Goal: Navigation & Orientation: Find specific page/section

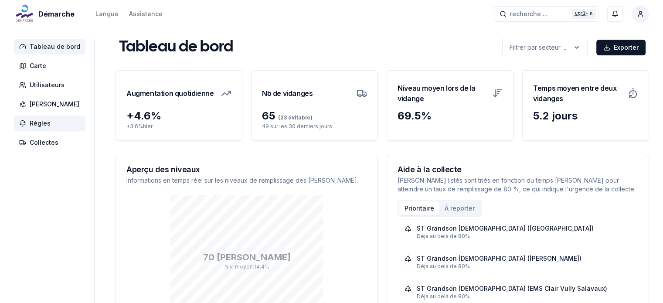
click at [36, 125] on span "Règles" at bounding box center [40, 123] width 21 height 9
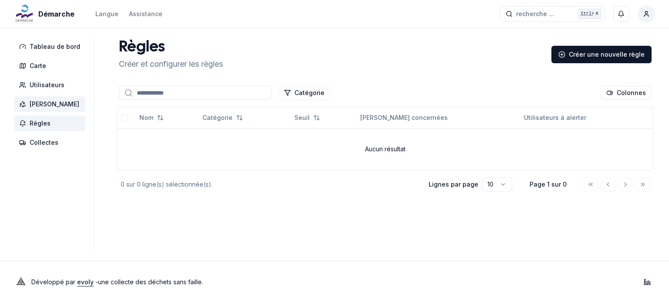
click at [47, 108] on span "[PERSON_NAME]" at bounding box center [55, 104] width 50 height 9
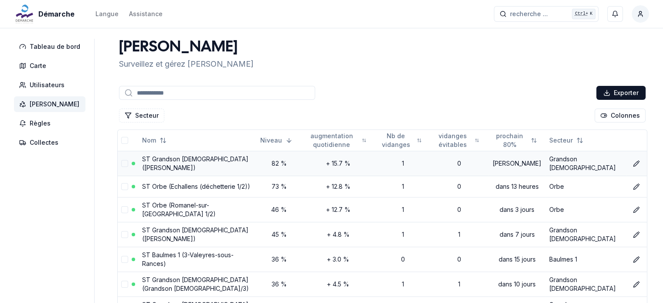
scroll to position [44, 0]
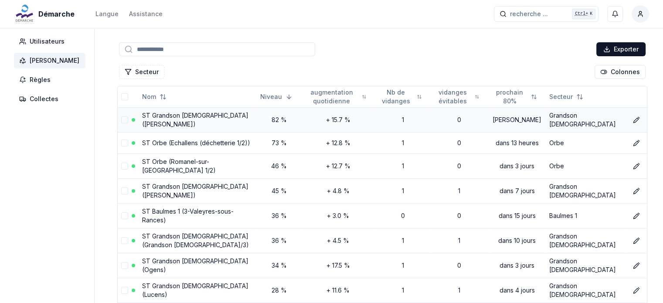
click at [188, 119] on link "ST Grandson [DEMOGRAPHIC_DATA] ([PERSON_NAME])" at bounding box center [195, 120] width 106 height 16
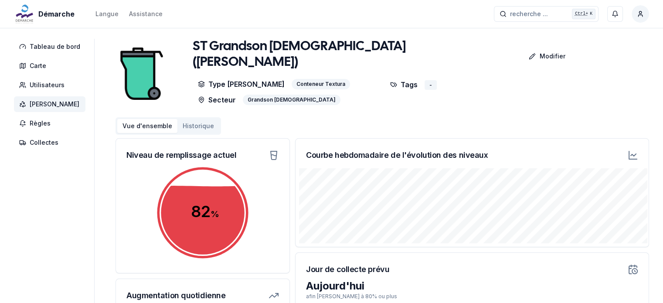
click at [43, 102] on span "[PERSON_NAME]" at bounding box center [55, 104] width 50 height 9
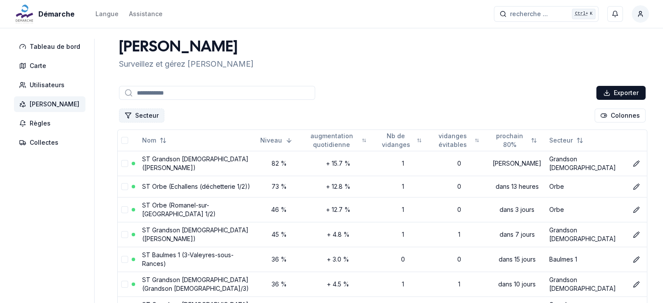
click at [152, 116] on button "Secteur" at bounding box center [141, 115] width 45 height 14
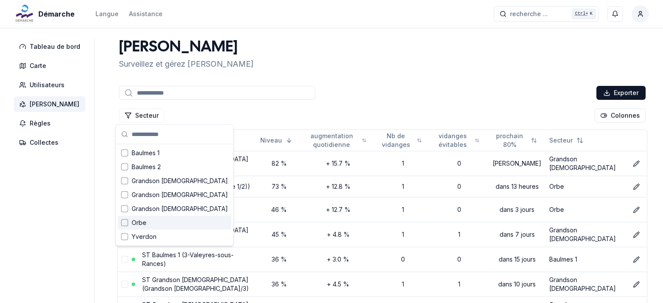
click at [138, 221] on span "Orbe" at bounding box center [139, 222] width 15 height 9
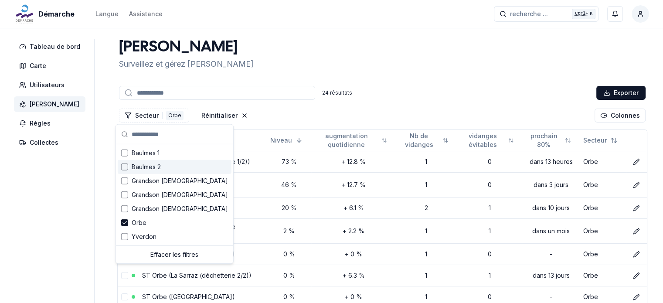
click at [391, 51] on div "[PERSON_NAME] et [PERSON_NAME] [PERSON_NAME]" at bounding box center [381, 54] width 533 height 31
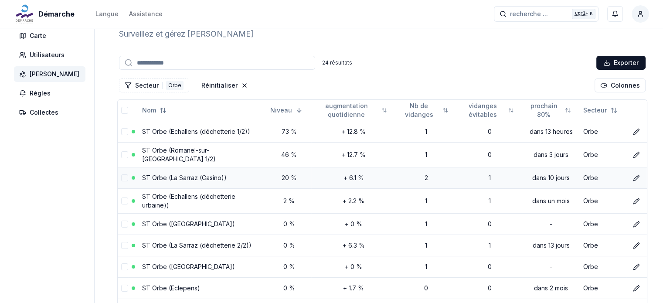
scroll to position [44, 0]
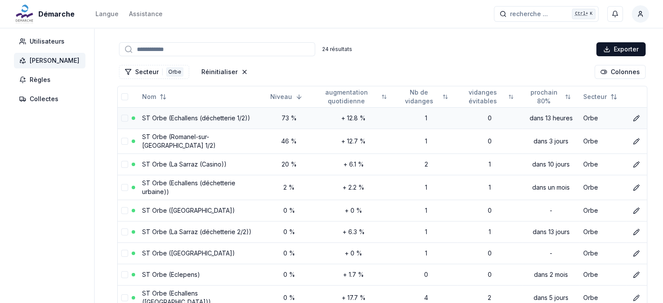
click at [213, 115] on link "ST Orbe (Echallens (déchetterie 1/2))" at bounding box center [196, 117] width 108 height 7
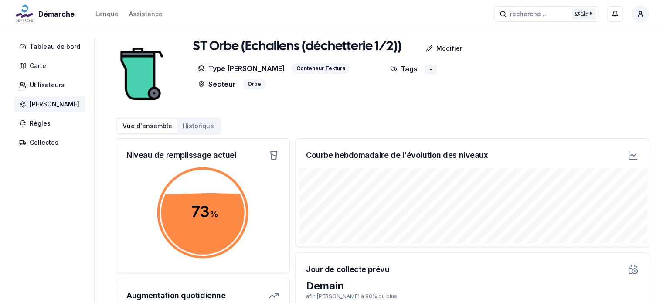
click at [633, 153] on icon at bounding box center [632, 155] width 10 height 10
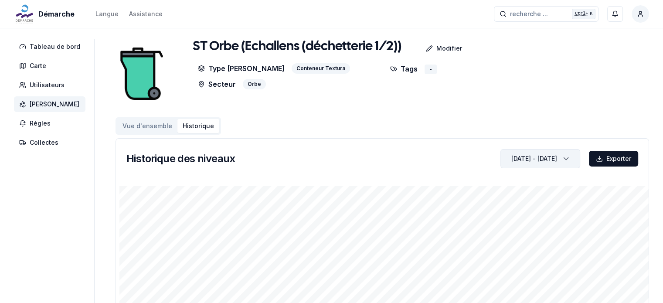
click at [535, 158] on div "[DATE] - [DATE]" at bounding box center [534, 158] width 46 height 9
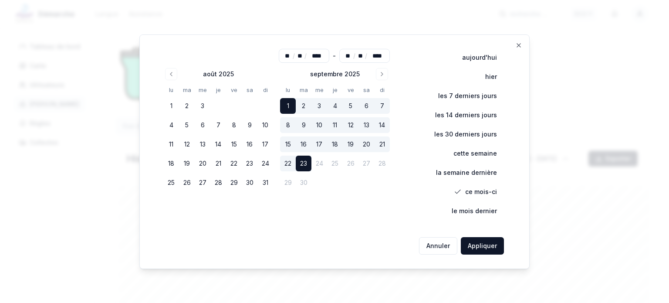
click at [588, 73] on div at bounding box center [334, 151] width 669 height 303
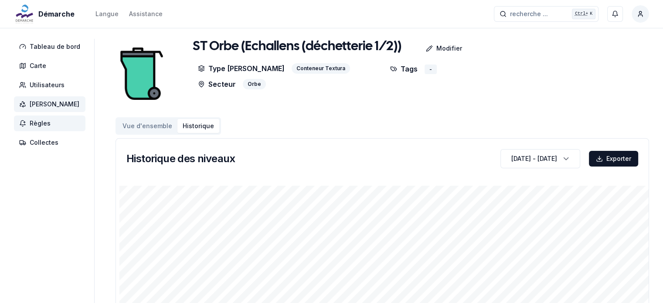
drag, startPoint x: 40, startPoint y: 120, endPoint x: 45, endPoint y: 120, distance: 5.7
click at [41, 120] on span "Règles" at bounding box center [40, 123] width 21 height 9
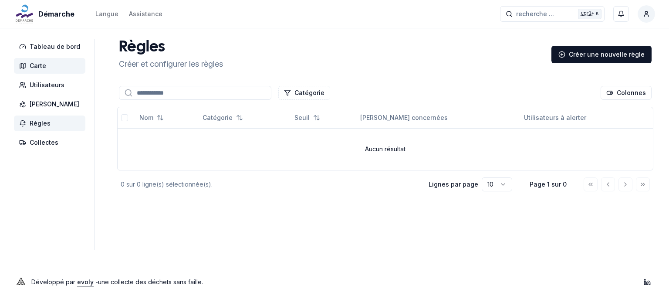
click at [51, 62] on span "Carte" at bounding box center [49, 66] width 71 height 16
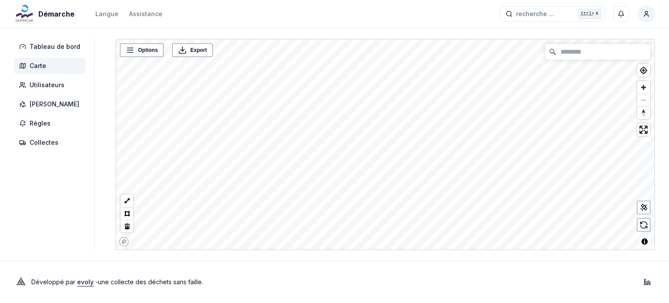
click at [277, 11] on div "Démarche Langue Assistance recherche ... recherche ... Ctrl+ K [PERSON_NAME]" at bounding box center [334, 14] width 669 height 28
